Goal: Answer question/provide support: Share knowledge or assist other users

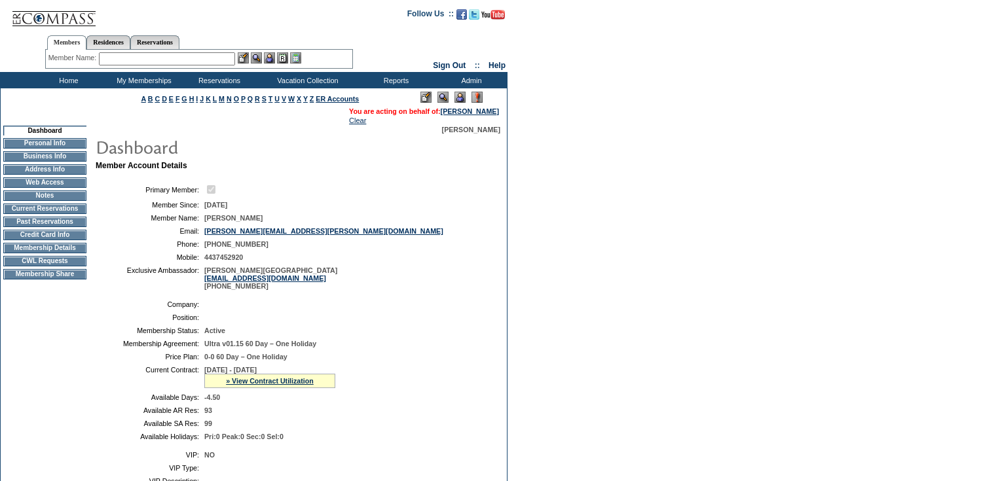
click at [131, 62] on input "text" at bounding box center [167, 58] width 136 height 13
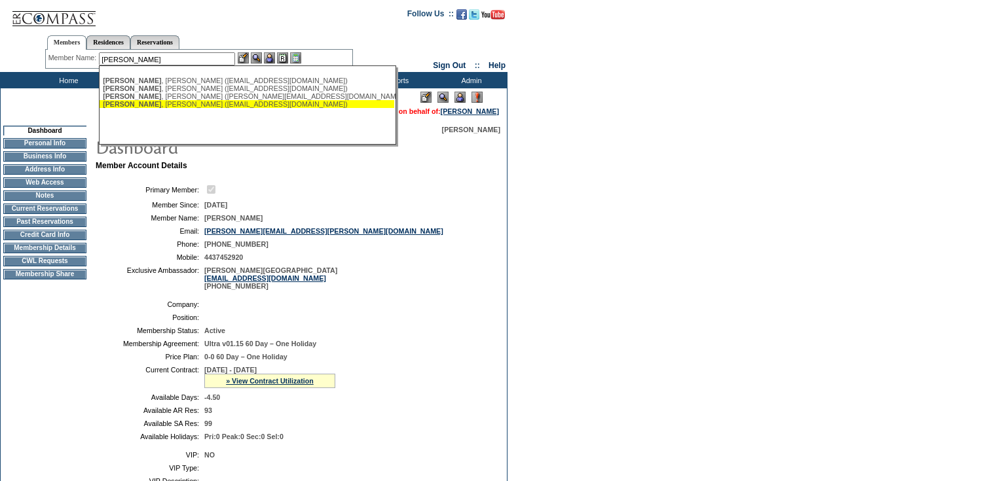
click at [147, 105] on div "[PERSON_NAME] ([EMAIL_ADDRESS][DOMAIN_NAME])" at bounding box center [247, 104] width 288 height 8
type input "[PERSON_NAME] ([EMAIL_ADDRESS][DOMAIN_NAME])"
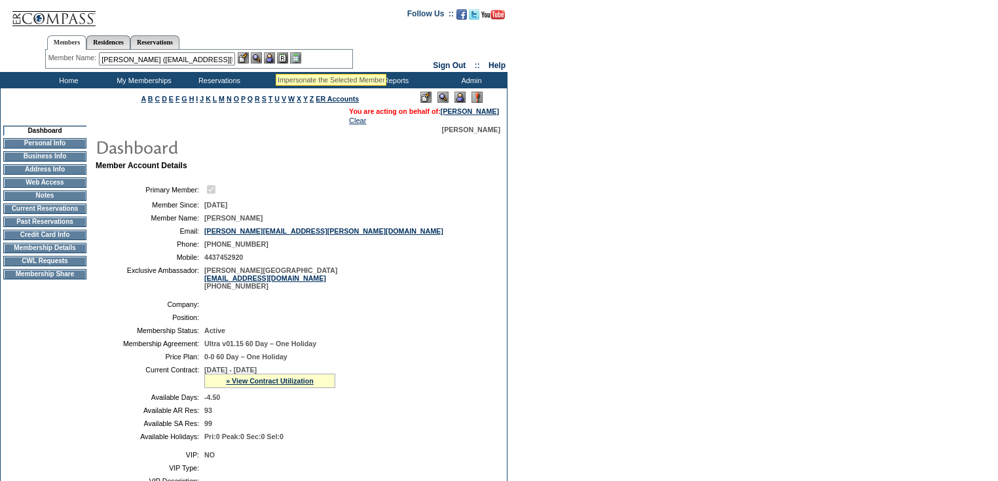
click at [272, 57] on img at bounding box center [269, 57] width 11 height 11
click at [469, 109] on link "[PERSON_NAME]" at bounding box center [470, 111] width 58 height 8
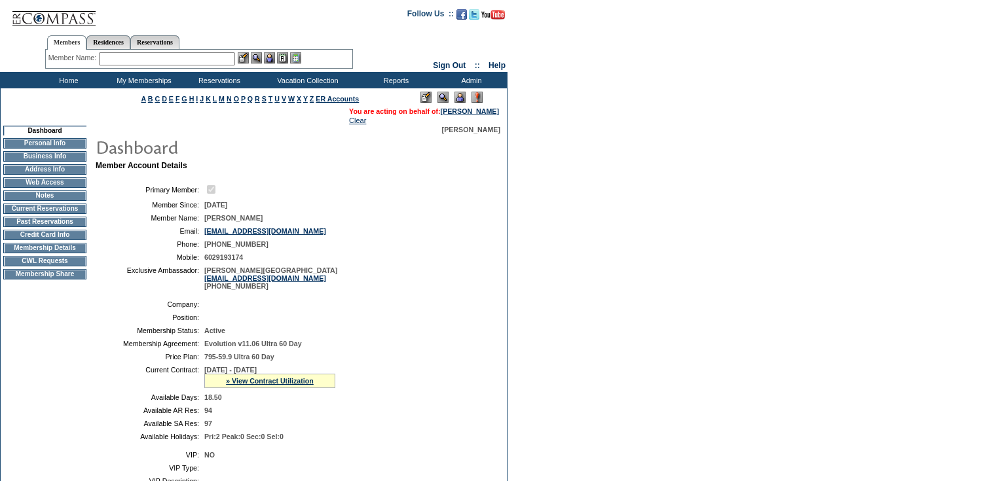
drag, startPoint x: 39, startPoint y: 217, endPoint x: 204, endPoint y: 290, distance: 179.7
click at [39, 214] on td "Current Reservations" at bounding box center [44, 209] width 83 height 10
